Goal: Find specific page/section: Find specific page/section

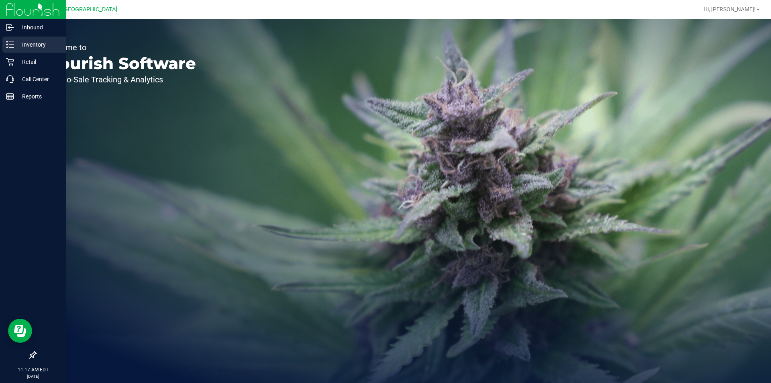
click at [29, 40] on p "Inventory" at bounding box center [38, 45] width 48 height 10
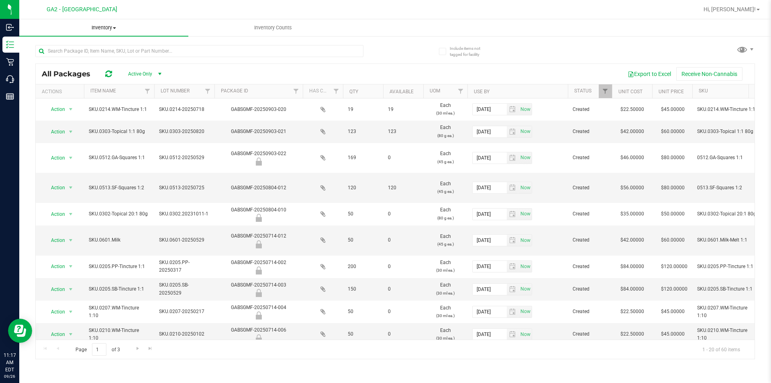
click at [106, 30] on span "Inventory" at bounding box center [103, 27] width 169 height 7
click at [95, 56] on li "All inventory" at bounding box center [103, 58] width 169 height 10
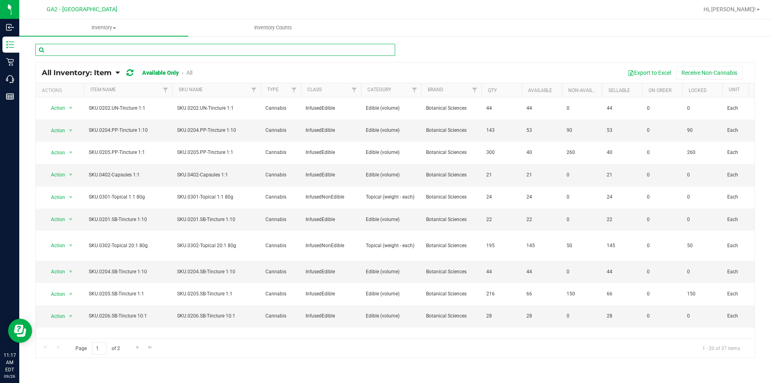
click at [115, 47] on input "text" at bounding box center [215, 50] width 360 height 12
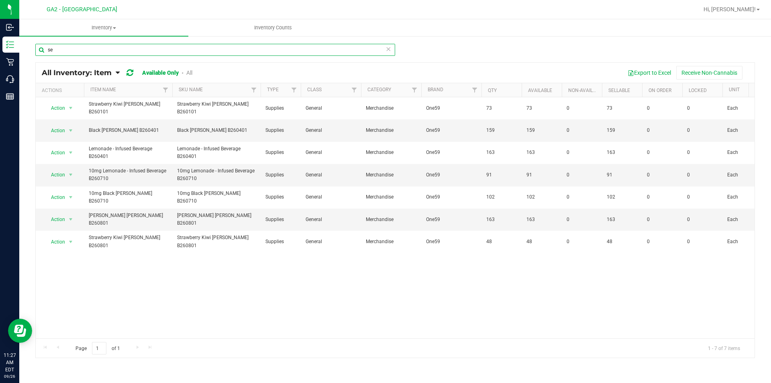
type input "se"
